Goal: Task Accomplishment & Management: Manage account settings

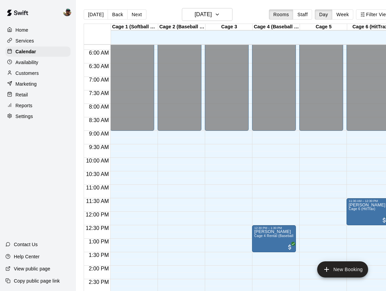
scroll to position [146, 0]
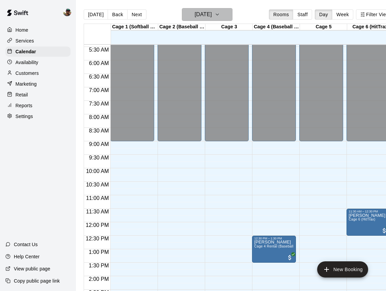
click at [220, 14] on icon "button" at bounding box center [217, 14] width 5 height 8
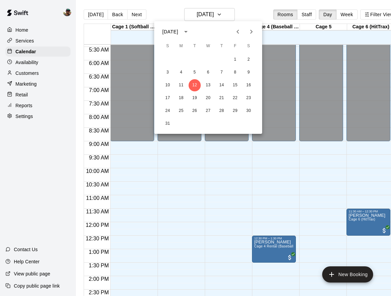
click at [242, 84] on div "10 11 12 13 14 15 16" at bounding box center [208, 85] width 108 height 12
click at [237, 84] on button "15" at bounding box center [235, 85] width 12 height 12
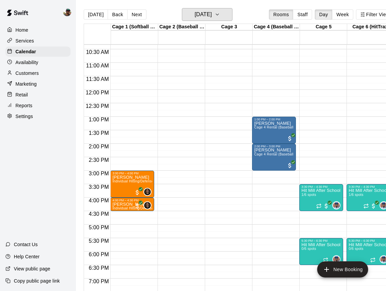
scroll to position [279, 0]
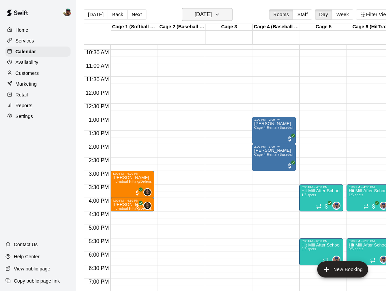
click at [212, 18] on h6 "[DATE]" at bounding box center [203, 14] width 17 height 9
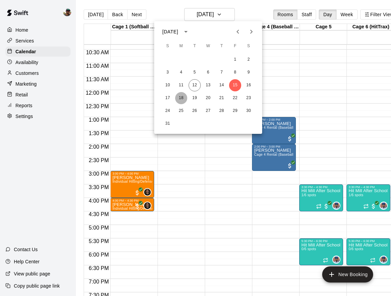
click at [180, 96] on button "18" at bounding box center [181, 98] width 12 height 12
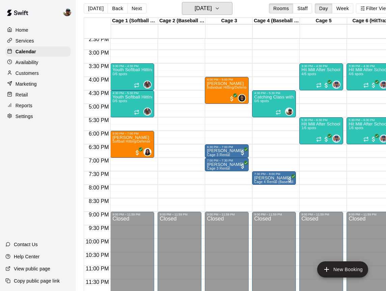
scroll to position [0, 0]
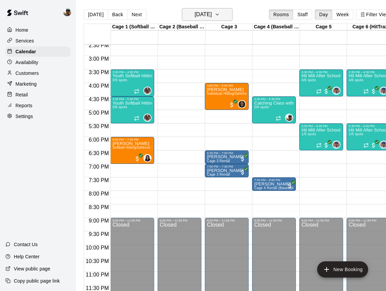
click at [220, 18] on icon "button" at bounding box center [217, 14] width 5 height 8
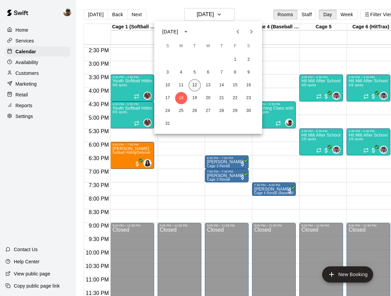
click at [194, 86] on button "12" at bounding box center [195, 85] width 12 height 12
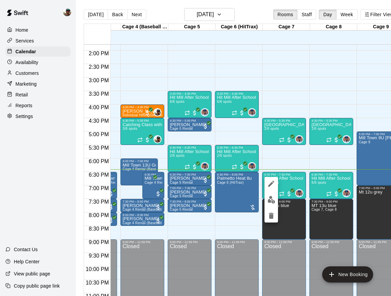
click at [271, 198] on img "edit" at bounding box center [272, 200] width 8 height 8
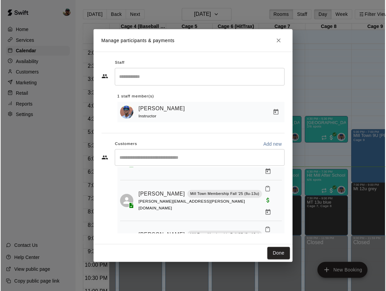
scroll to position [86, 0]
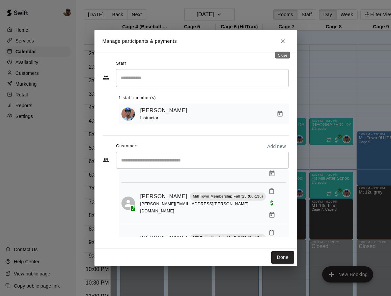
click at [282, 43] on icon "Close" at bounding box center [282, 41] width 7 height 7
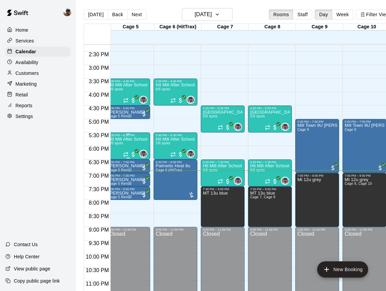
scroll to position [0, 192]
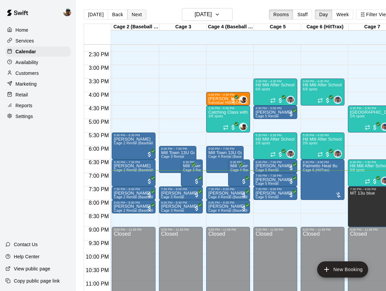
click at [134, 18] on button "Next" at bounding box center [136, 14] width 19 height 10
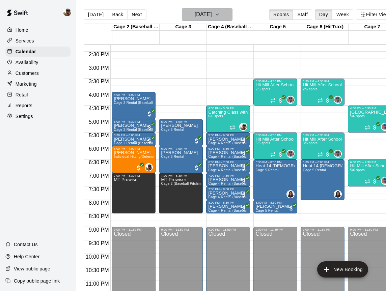
click at [220, 14] on icon "button" at bounding box center [217, 14] width 5 height 8
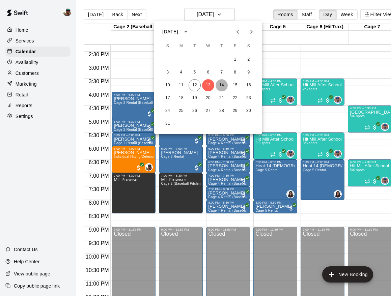
click at [223, 83] on button "14" at bounding box center [222, 85] width 12 height 12
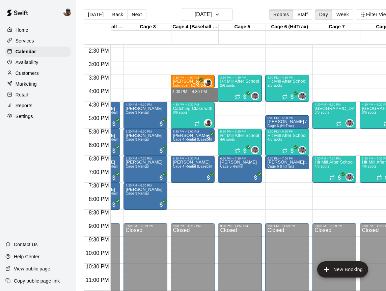
drag, startPoint x: 175, startPoint y: 91, endPoint x: 182, endPoint y: 98, distance: 9.5
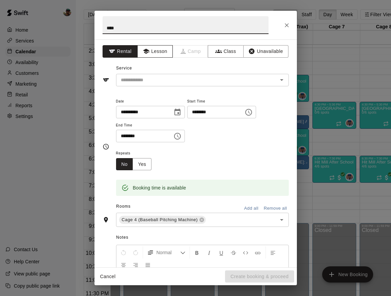
type input "****"
click at [147, 55] on button "Lesson" at bounding box center [154, 51] width 35 height 12
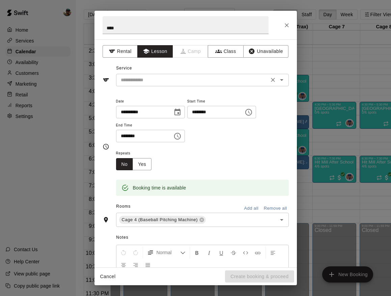
click at [161, 79] on input "text" at bounding box center [192, 80] width 149 height 8
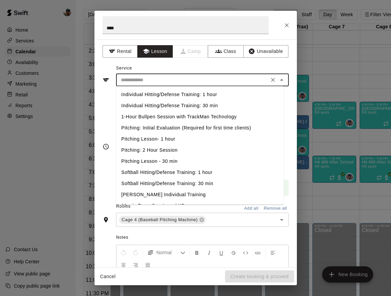
click at [164, 106] on li "Individual Hitting/Defense Training: 30 min" at bounding box center [200, 105] width 168 height 11
type input "**********"
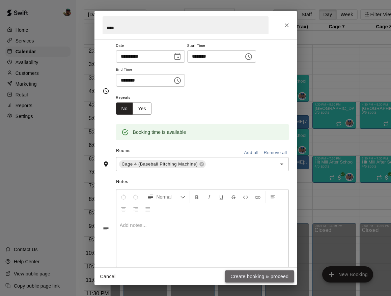
click at [249, 280] on button "Create booking & proceed" at bounding box center [259, 277] width 69 height 12
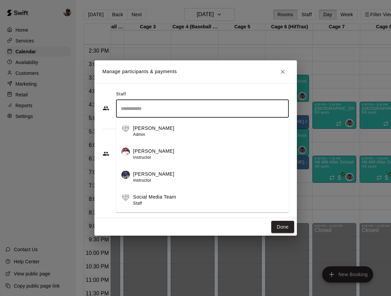
click at [184, 114] on input "Search staff" at bounding box center [202, 109] width 167 height 12
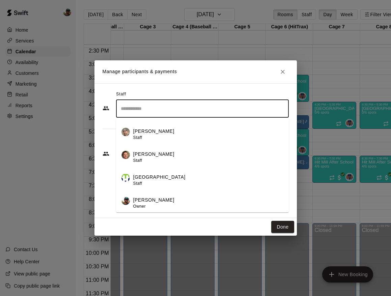
click at [159, 206] on div "[PERSON_NAME] Owner" at bounding box center [153, 203] width 41 height 13
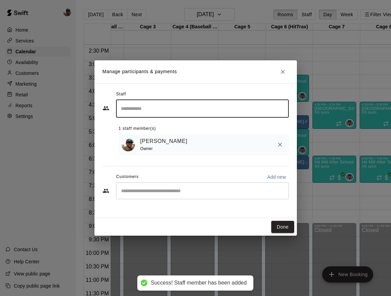
click at [158, 195] on div "​" at bounding box center [202, 191] width 173 height 17
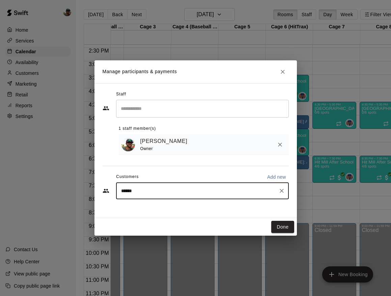
type input "*******"
click at [150, 215] on span "[EMAIL_ADDRESS][DOMAIN_NAME]" at bounding box center [171, 214] width 73 height 5
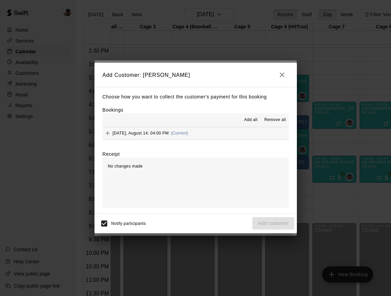
click at [163, 132] on span "[DATE], August 14: 04:00 PM" at bounding box center [141, 133] width 56 height 5
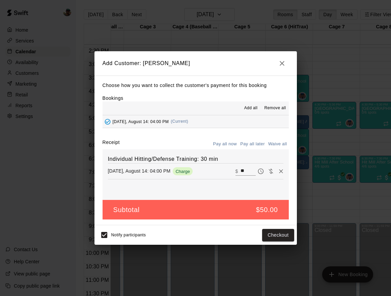
click at [241, 168] on input "**" at bounding box center [248, 171] width 15 height 9
type input "**"
click at [282, 237] on button "Checkout" at bounding box center [278, 235] width 32 height 12
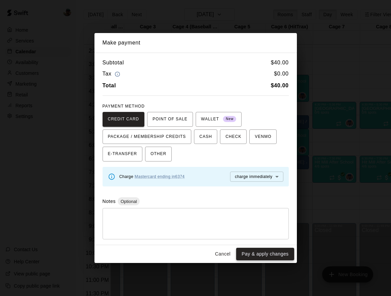
click at [262, 251] on button "Pay & apply changes" at bounding box center [265, 254] width 58 height 12
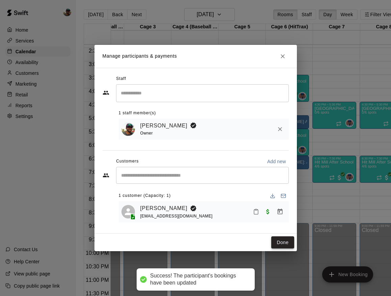
click at [280, 244] on button "Done" at bounding box center [282, 243] width 23 height 12
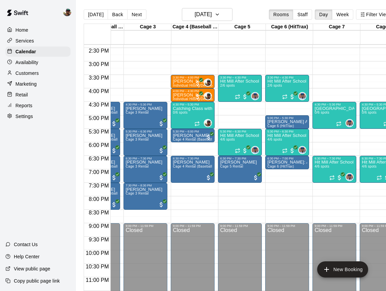
scroll to position [0, 20]
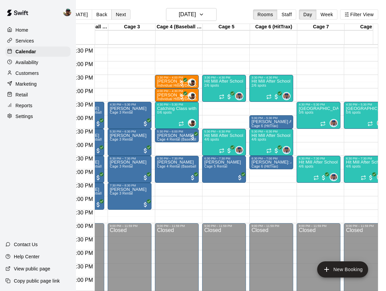
click at [111, 16] on button "Next" at bounding box center [120, 14] width 19 height 10
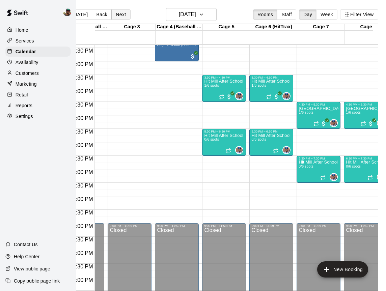
click at [112, 14] on button "Next" at bounding box center [120, 14] width 19 height 10
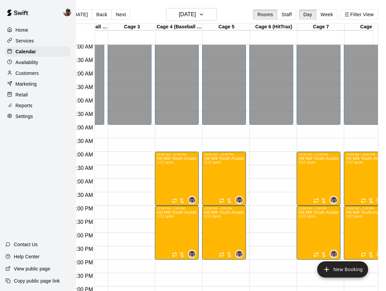
scroll to position [179, 81]
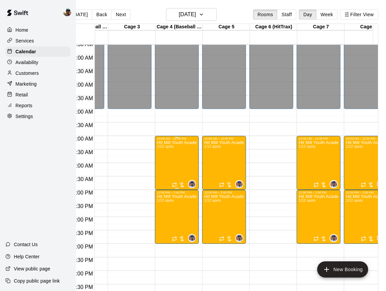
click at [167, 163] on div "Hit Mill Youth Academy Defensive & Hitting Clinic (Ages 8U-10U) 1/12 spots" at bounding box center [177, 285] width 40 height 291
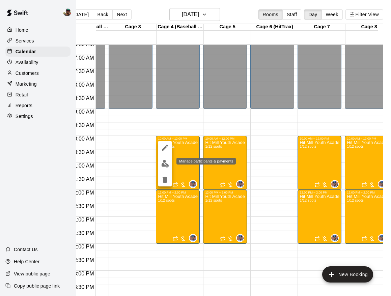
click at [162, 166] on img "edit" at bounding box center [165, 164] width 8 height 8
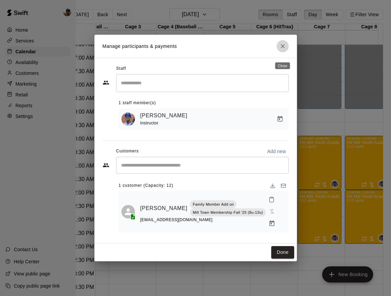
click at [281, 48] on icon "Close" at bounding box center [283, 46] width 4 height 4
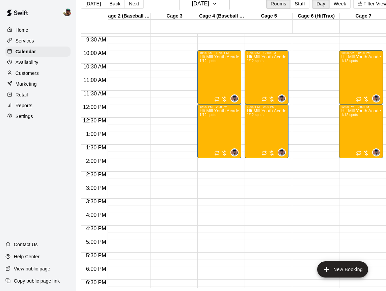
scroll to position [254, 71]
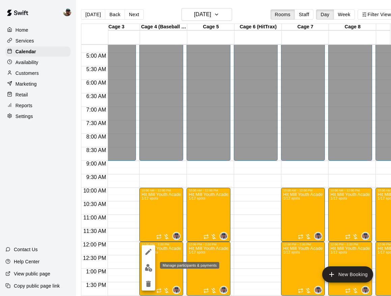
click at [148, 269] on img "edit" at bounding box center [149, 268] width 8 height 8
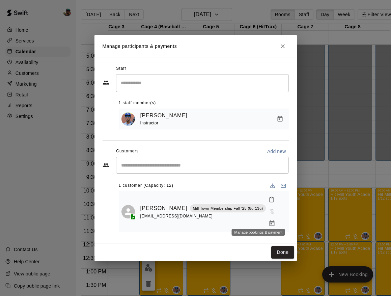
click at [269, 220] on icon "Manage bookings & payment" at bounding box center [272, 223] width 7 height 7
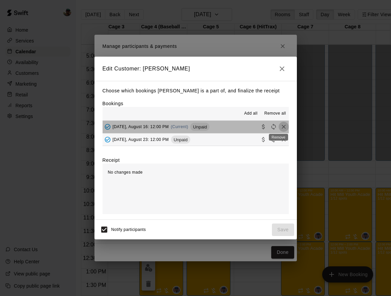
click at [282, 126] on icon "Remove" at bounding box center [284, 127] width 4 height 4
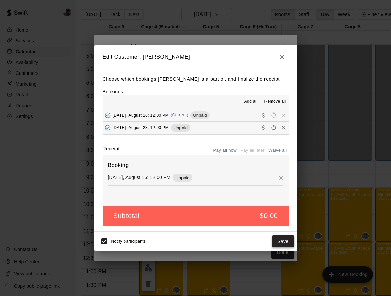
click at [281, 240] on button "Save" at bounding box center [283, 242] width 22 height 12
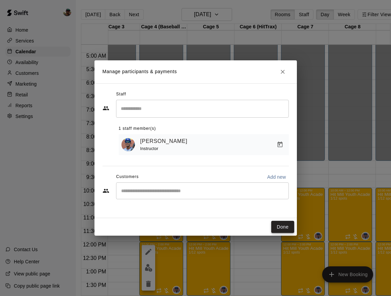
click at [281, 225] on button "Done" at bounding box center [282, 227] width 23 height 12
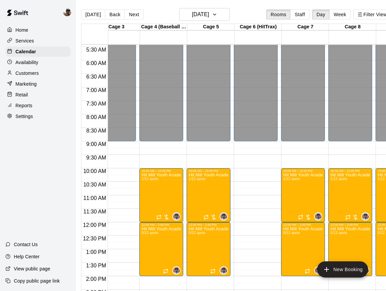
scroll to position [150, 110]
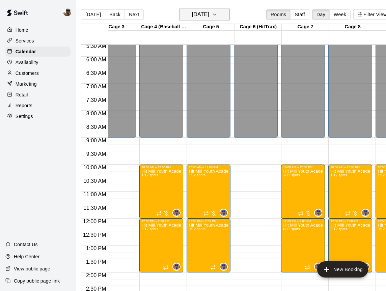
click at [217, 11] on icon "button" at bounding box center [214, 14] width 5 height 8
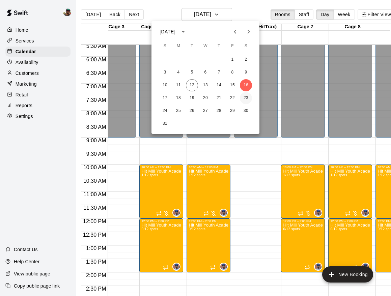
click at [244, 97] on button "23" at bounding box center [246, 98] width 12 height 12
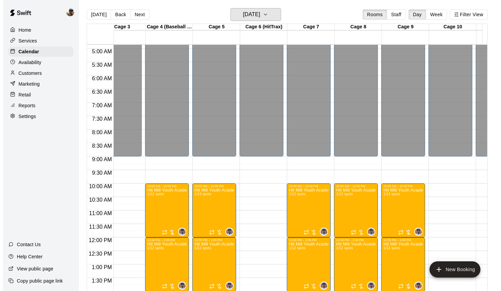
scroll to position [0, 0]
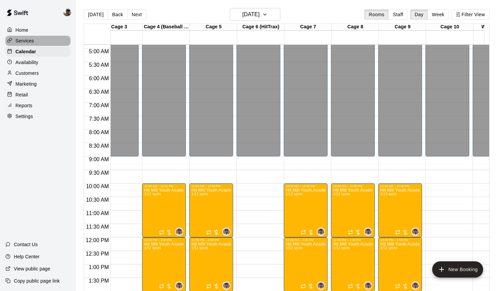
click at [36, 43] on div "Services" at bounding box center [37, 41] width 65 height 10
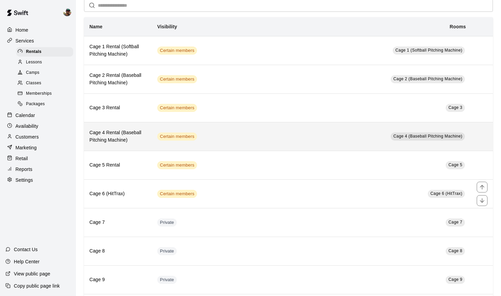
scroll to position [25, 0]
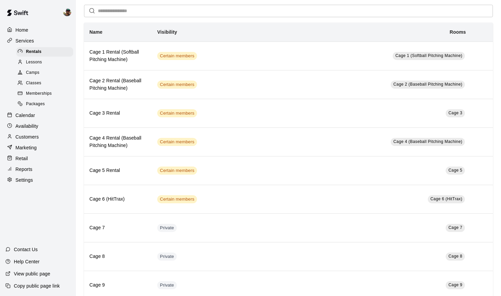
click at [33, 116] on p "Calendar" at bounding box center [26, 115] width 20 height 7
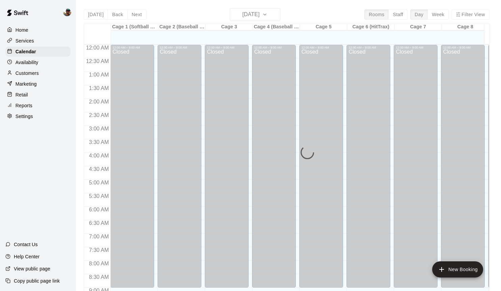
scroll to position [369, 0]
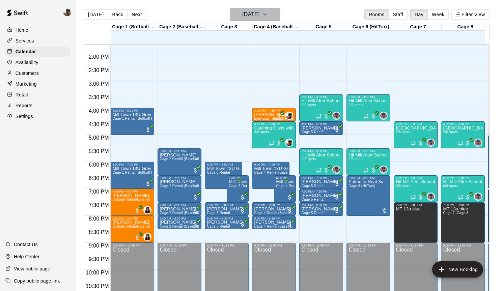
click at [268, 13] on icon "button" at bounding box center [264, 14] width 5 height 8
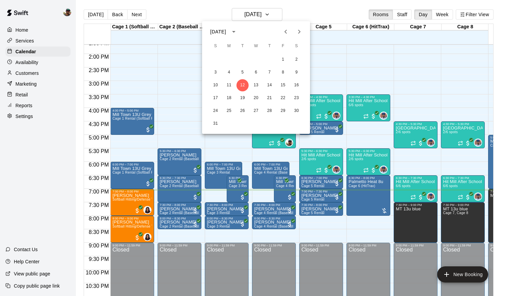
click at [276, 87] on div "10 11 12 13 14 15 16" at bounding box center [256, 85] width 108 height 12
click at [271, 87] on button "14" at bounding box center [270, 85] width 12 height 12
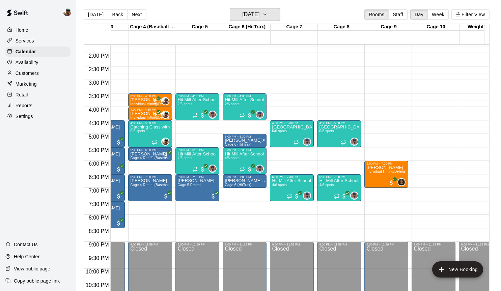
scroll to position [0, 162]
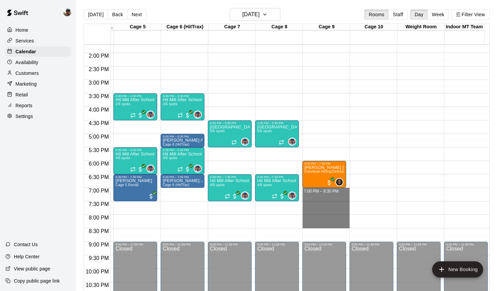
drag, startPoint x: 320, startPoint y: 191, endPoint x: 365, endPoint y: 224, distance: 56.2
click at [365, 224] on div "12:00 AM 12:30 AM 1:00 AM 1:30 AM 2:00 AM 2:30 AM 3:00 AM 3:30 AM 4:00 AM 4:30 …" at bounding box center [286, 171] width 405 height 255
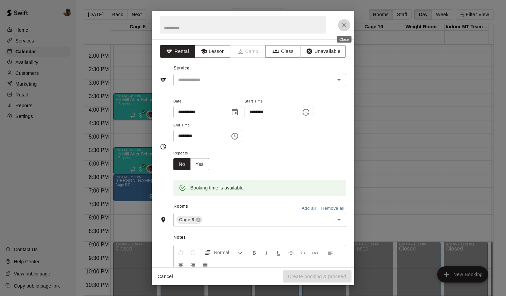
click at [344, 26] on icon "Close" at bounding box center [344, 25] width 7 height 7
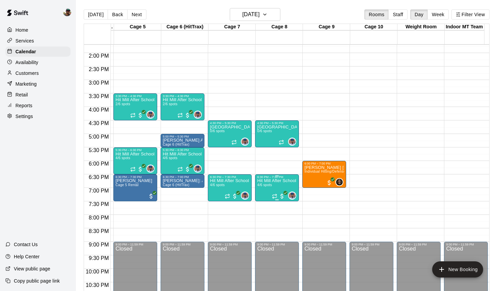
scroll to position [386, 186]
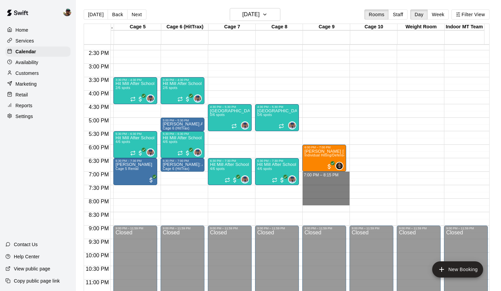
drag, startPoint x: 313, startPoint y: 175, endPoint x: 316, endPoint y: 198, distance: 23.1
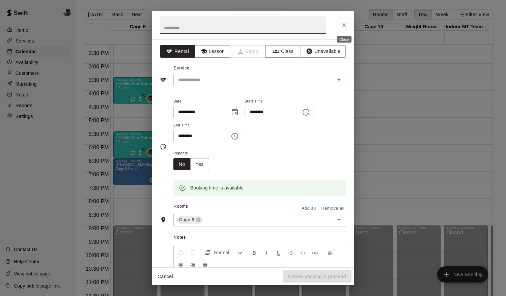
click at [350, 23] on button "Close" at bounding box center [344, 25] width 12 height 12
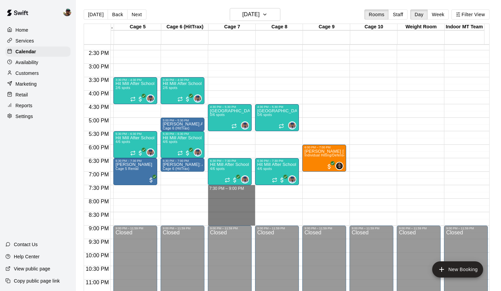
drag, startPoint x: 243, startPoint y: 186, endPoint x: 257, endPoint y: 219, distance: 35.8
click at [257, 219] on div "12:00 AM 12:30 AM 1:00 AM 1:30 AM 2:00 AM 2:30 AM 3:00 AM 3:30 AM 4:00 AM 4:30 …" at bounding box center [286, 171] width 405 height 255
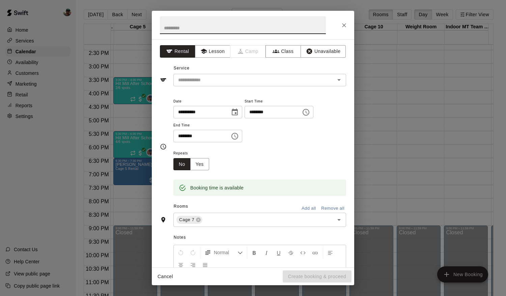
click at [272, 30] on input "text" at bounding box center [243, 25] width 166 height 18
type input "**********"
click at [311, 48] on button "Unavailable" at bounding box center [323, 51] width 45 height 12
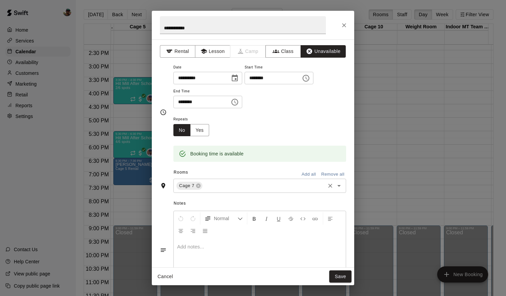
click at [292, 187] on input "text" at bounding box center [263, 186] width 121 height 8
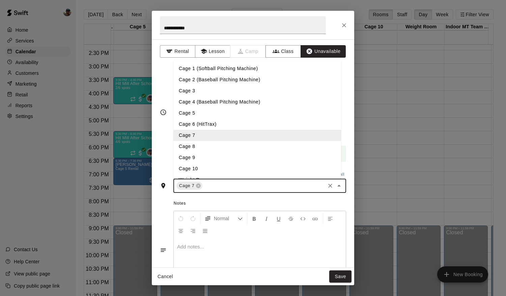
click at [230, 146] on li "Cage 8" at bounding box center [257, 146] width 168 height 11
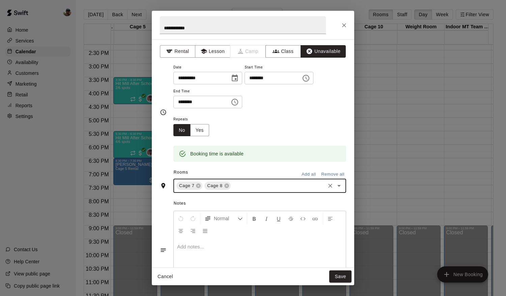
click at [249, 184] on input "text" at bounding box center [278, 186] width 92 height 8
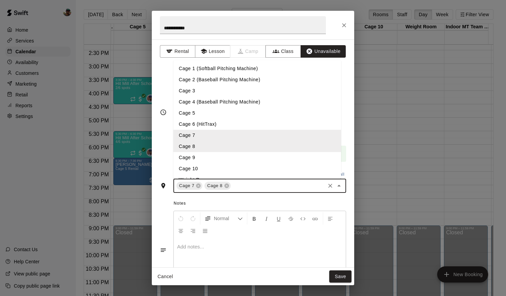
click at [216, 158] on li "Cage 9" at bounding box center [257, 157] width 168 height 11
click at [270, 189] on input "text" at bounding box center [292, 186] width 64 height 8
click at [238, 168] on li "Cage 10" at bounding box center [257, 168] width 168 height 11
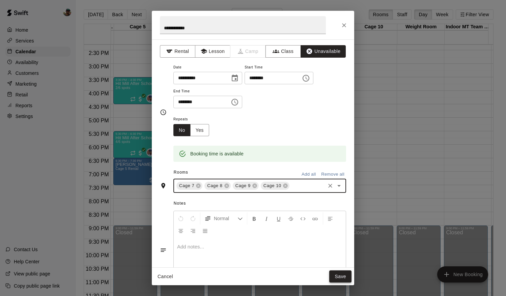
click at [338, 275] on button "Save" at bounding box center [340, 277] width 22 height 12
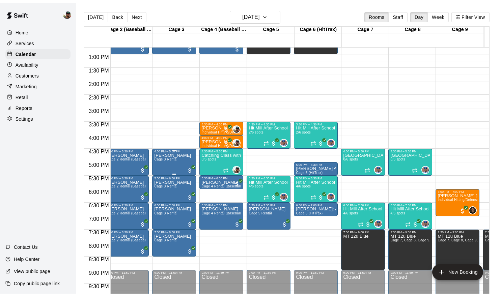
scroll to position [344, 53]
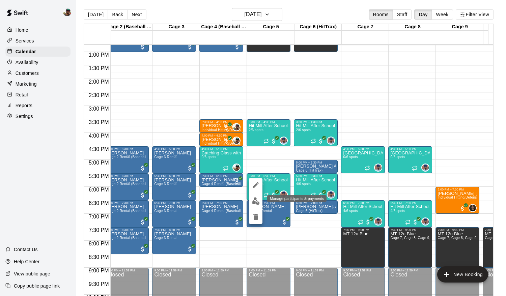
click at [256, 202] on img "edit" at bounding box center [256, 201] width 8 height 8
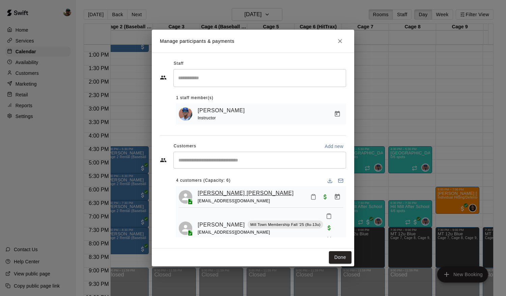
click at [239, 194] on link "[PERSON_NAME] [PERSON_NAME]" at bounding box center [246, 193] width 96 height 9
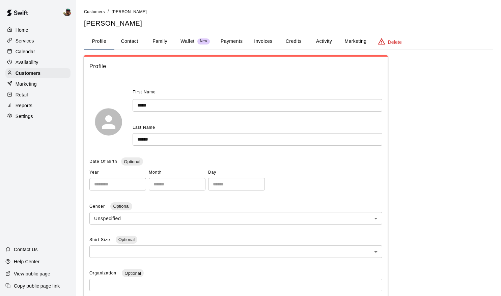
click at [257, 42] on button "Invoices" at bounding box center [263, 41] width 30 height 16
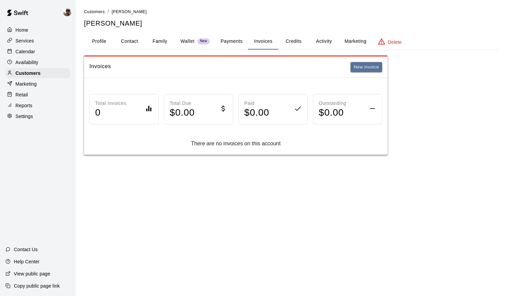
click at [233, 39] on button "Payments" at bounding box center [231, 41] width 33 height 16
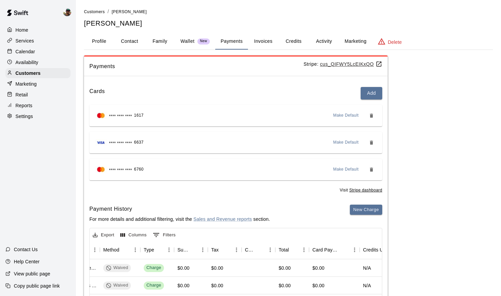
click at [24, 49] on p "Calendar" at bounding box center [26, 51] width 20 height 7
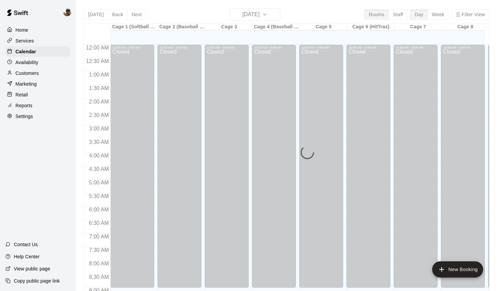
scroll to position [369, 0]
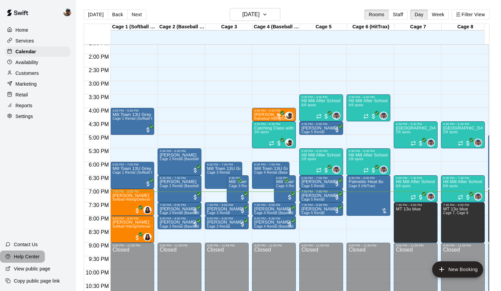
click at [29, 258] on p "Help Center" at bounding box center [27, 256] width 26 height 7
